Goal: Use online tool/utility: Utilize a website feature to perform a specific function

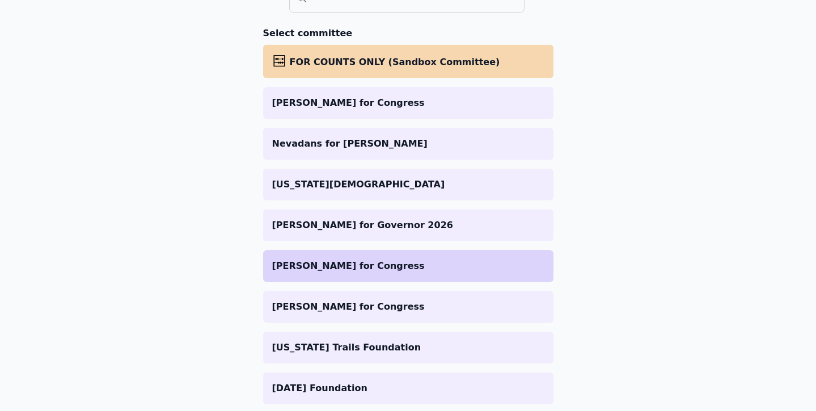
scroll to position [139, 0]
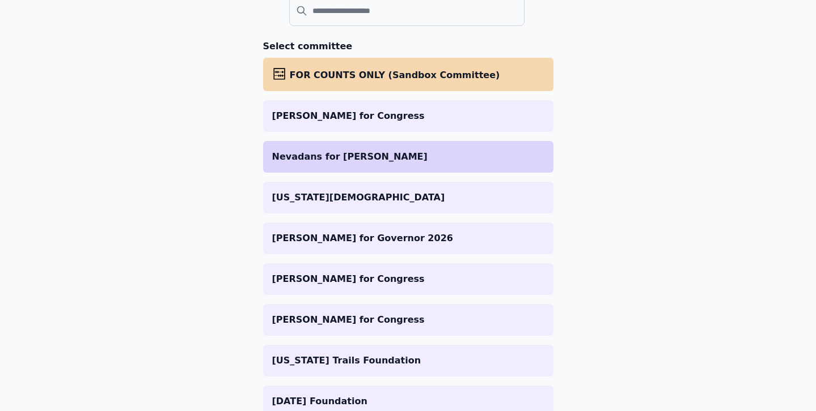
click at [336, 165] on li "Nevadans for [PERSON_NAME]" at bounding box center [408, 157] width 290 height 32
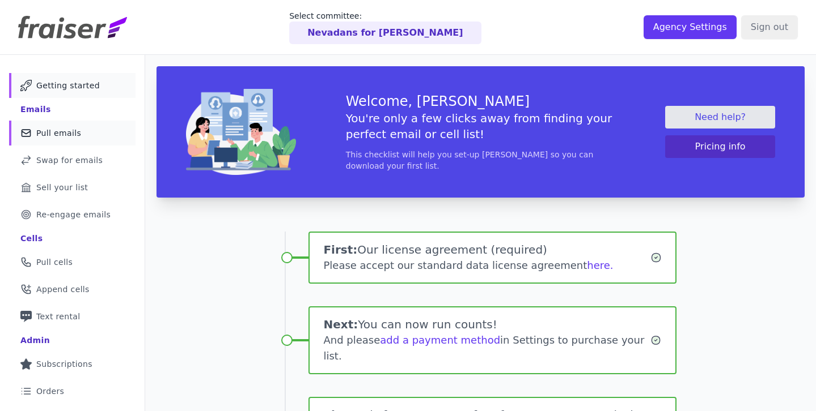
click at [73, 134] on span "Pull emails" at bounding box center [58, 133] width 45 height 11
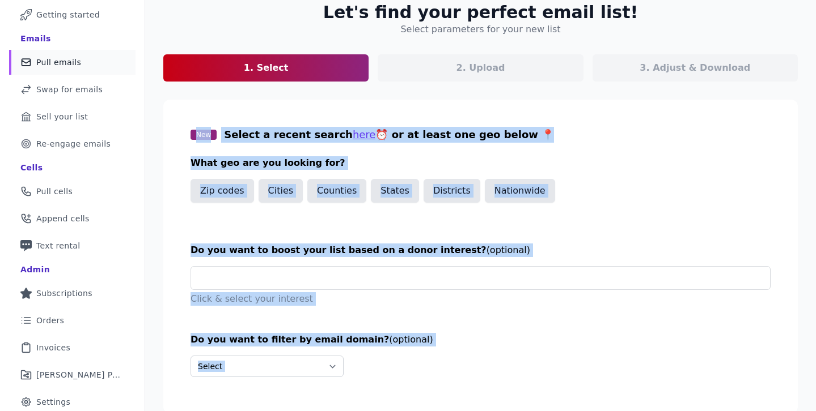
scroll to position [114, 0]
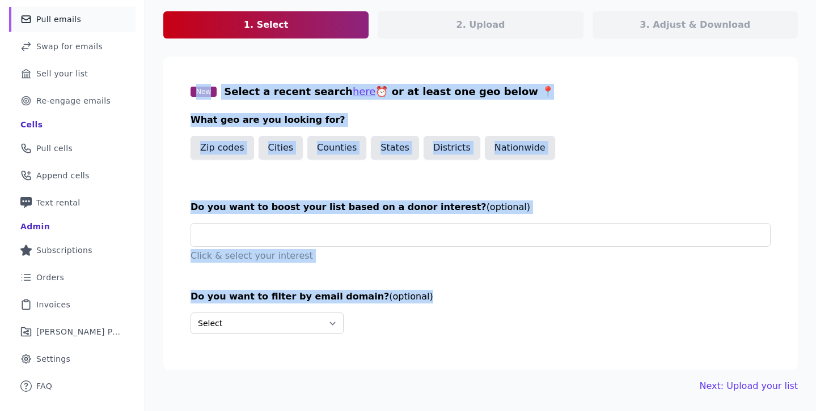
drag, startPoint x: 178, startPoint y: 189, endPoint x: 520, endPoint y: 312, distance: 363.4
click at [519, 312] on section "New Select a recent search here ⏰ or at least one geo below 📍 What geo are you …" at bounding box center [480, 214] width 634 height 314
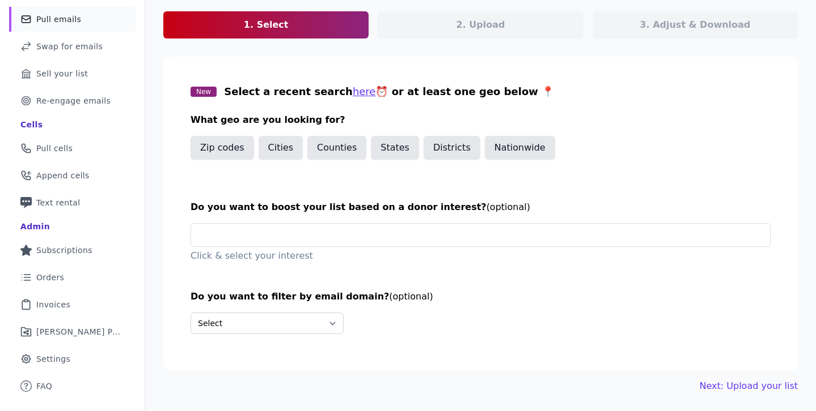
click at [520, 313] on div "Select Include only these domains Include none of these domains" at bounding box center [480, 324] width 580 height 22
drag, startPoint x: 520, startPoint y: 312, endPoint x: 172, endPoint y: 70, distance: 423.4
click at [175, 74] on section "New Select a recent search here ⏰ or at least one geo below 📍 What geo are you …" at bounding box center [480, 214] width 634 height 314
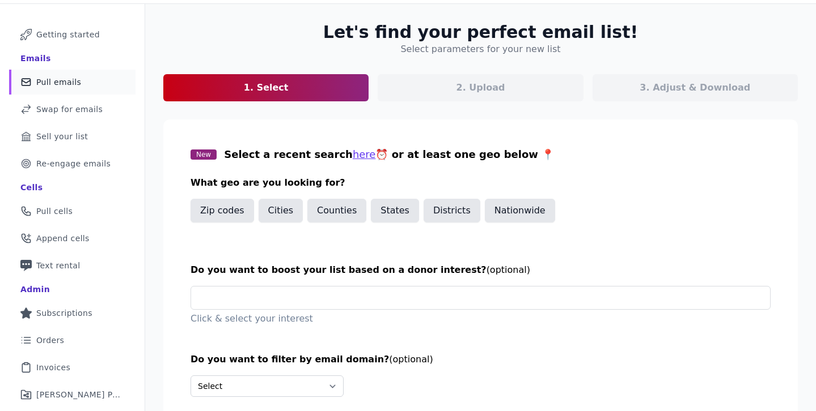
scroll to position [0, 0]
